Goal: Task Accomplishment & Management: Complete application form

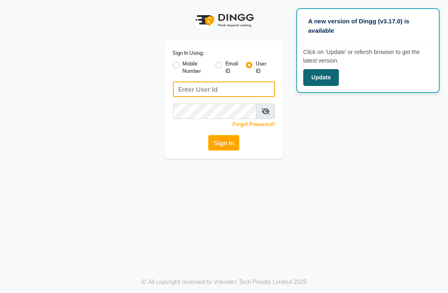
type input "senses@123"
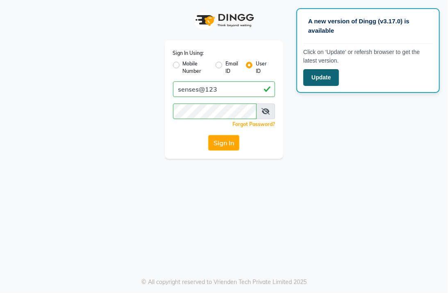
click at [314, 80] on button "Update" at bounding box center [321, 77] width 36 height 17
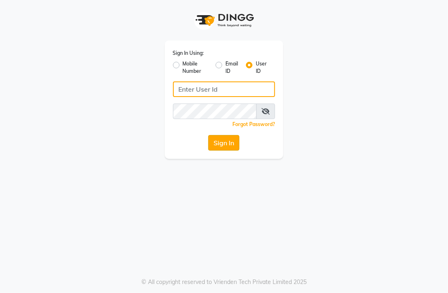
type input "senses@123"
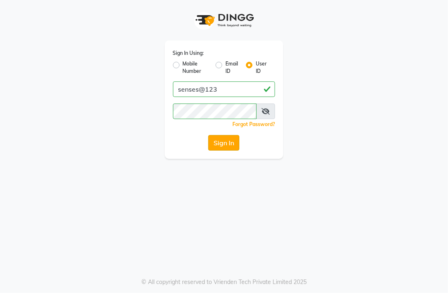
click at [215, 148] on button "Sign In" at bounding box center [223, 143] width 31 height 16
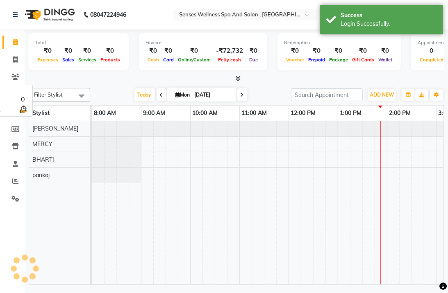
scroll to position [0, 246]
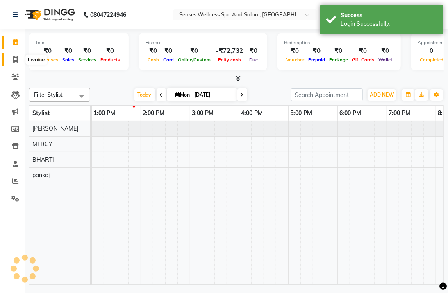
click at [11, 61] on span at bounding box center [15, 59] width 14 height 9
select select "service"
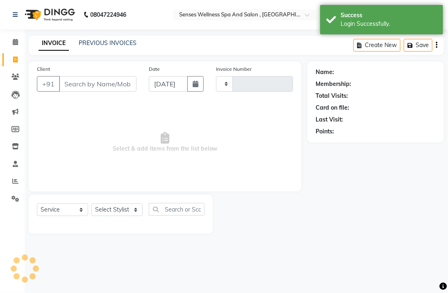
type input "0332"
select select "6485"
click at [78, 85] on input "Client" at bounding box center [97, 84] width 77 height 16
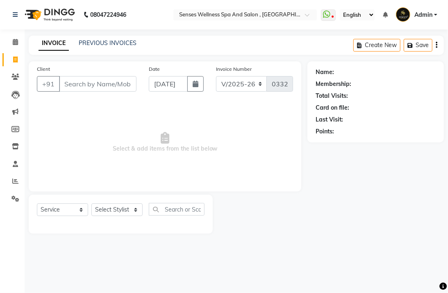
click at [79, 83] on input "Client" at bounding box center [97, 84] width 77 height 16
click at [87, 79] on input "Client" at bounding box center [97, 84] width 77 height 16
click at [109, 38] on div "INVOICE PREVIOUS INVOICES Create New Save" at bounding box center [236, 45] width 415 height 19
click at [108, 40] on link "PREVIOUS INVOICES" at bounding box center [108, 42] width 58 height 7
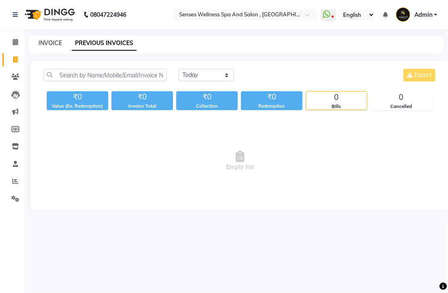
click at [58, 43] on link "INVOICE" at bounding box center [50, 42] width 23 height 7
select select "service"
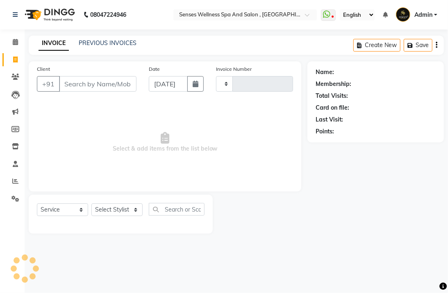
type input "0332"
select select "6485"
click at [74, 85] on input "Client" at bounding box center [97, 84] width 77 height 16
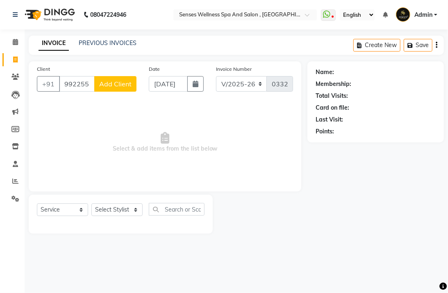
type input "9922550881"
click at [113, 84] on span "Add Client" at bounding box center [115, 84] width 32 height 8
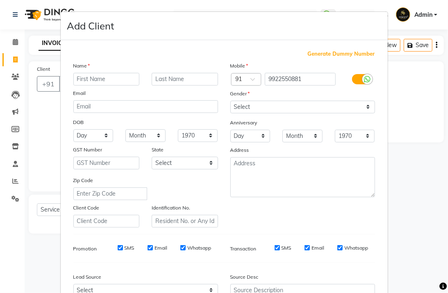
click at [111, 77] on input "text" at bounding box center [106, 79] width 66 height 13
type input "[PERSON_NAME]"
click at [181, 81] on input "text" at bounding box center [185, 79] width 66 height 13
type input "pawar"
click at [260, 108] on select "Select [DEMOGRAPHIC_DATA] [DEMOGRAPHIC_DATA] Other Prefer Not To Say" at bounding box center [302, 107] width 145 height 13
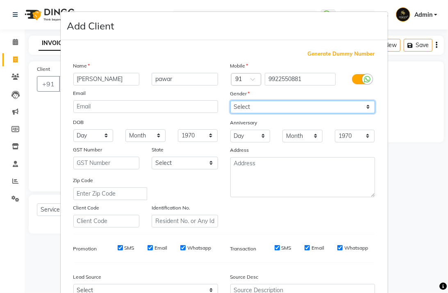
select select "[DEMOGRAPHIC_DATA]"
click at [230, 101] on select "Select [DEMOGRAPHIC_DATA] [DEMOGRAPHIC_DATA] Other Prefer Not To Say" at bounding box center [302, 107] width 145 height 13
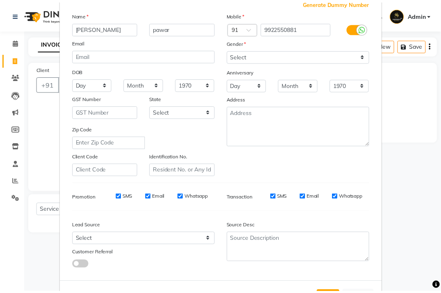
scroll to position [66, 0]
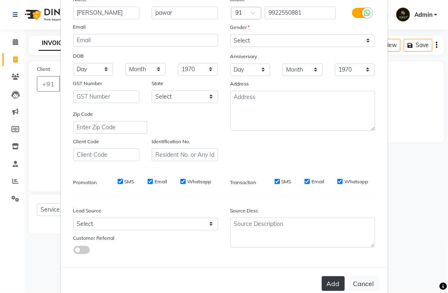
click at [336, 280] on button "Add" at bounding box center [333, 284] width 23 height 15
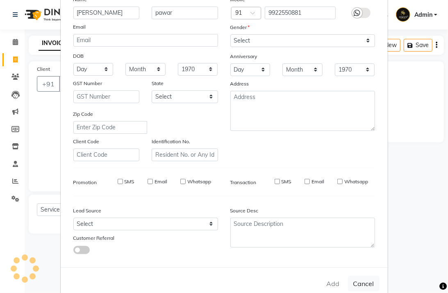
select select
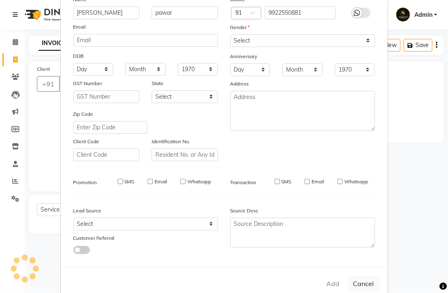
select select
checkbox input "false"
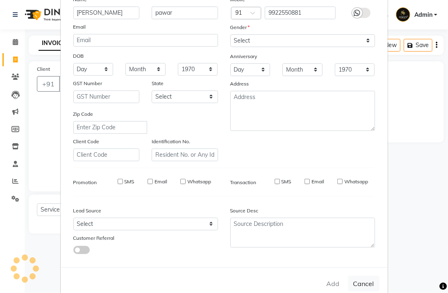
checkbox input "false"
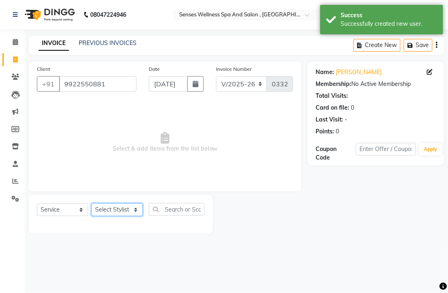
click at [119, 209] on select "Select Stylist BHARTI [PERSON_NAME] [PERSON_NAME]" at bounding box center [116, 210] width 51 height 13
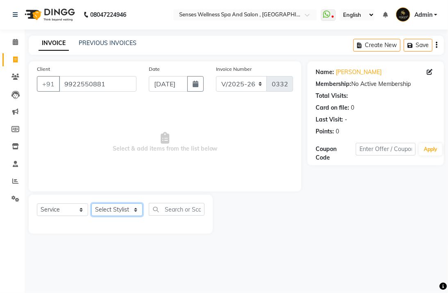
select select "49395"
click at [91, 204] on select "Select Stylist BHARTI [PERSON_NAME] [PERSON_NAME]" at bounding box center [116, 210] width 51 height 13
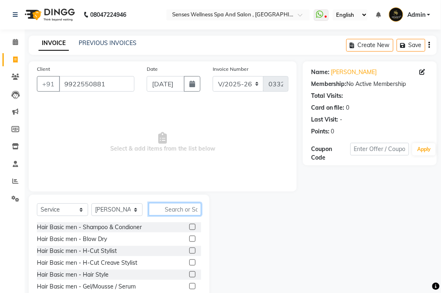
click at [170, 208] on input "text" at bounding box center [175, 209] width 52 height 13
click at [158, 210] on input "text" at bounding box center [175, 209] width 52 height 13
click at [189, 206] on input "text" at bounding box center [175, 209] width 52 height 13
